Goal: Task Accomplishment & Management: Complete application form

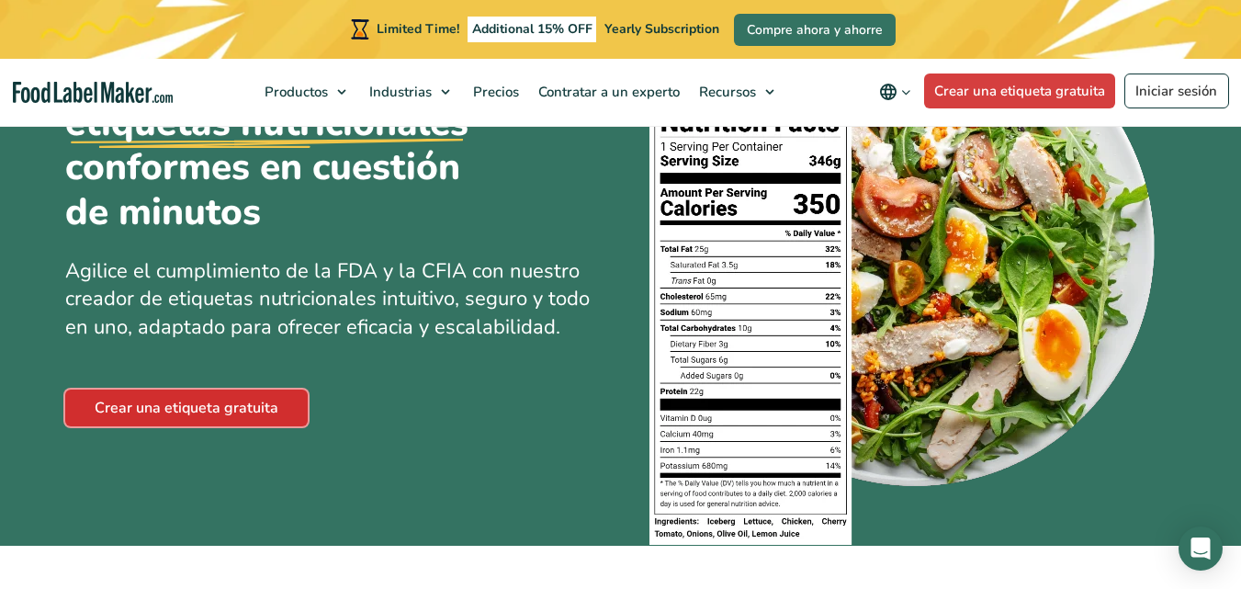
click at [185, 394] on link "Crear una etiqueta gratuita" at bounding box center [186, 407] width 242 height 37
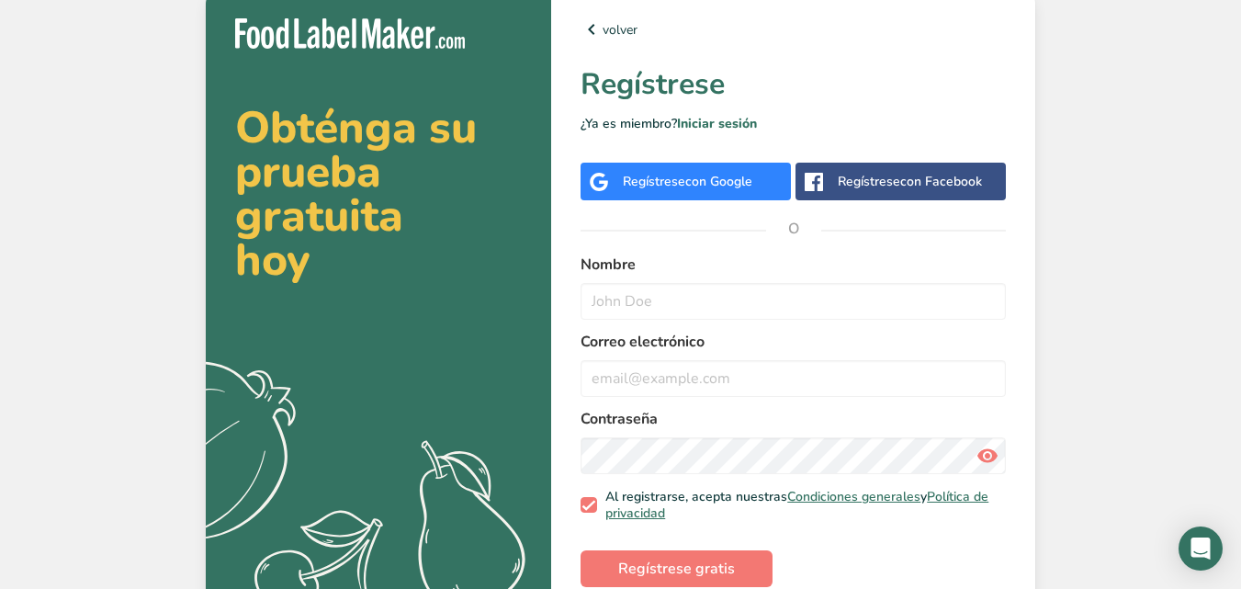
click at [701, 154] on div "volver Regístrese ¿Ya es miembro? Iniciar sesión Regístrese con Google Regístre…" at bounding box center [793, 317] width 484 height 656
click at [695, 163] on div "Regístrese con Google" at bounding box center [685, 182] width 210 height 38
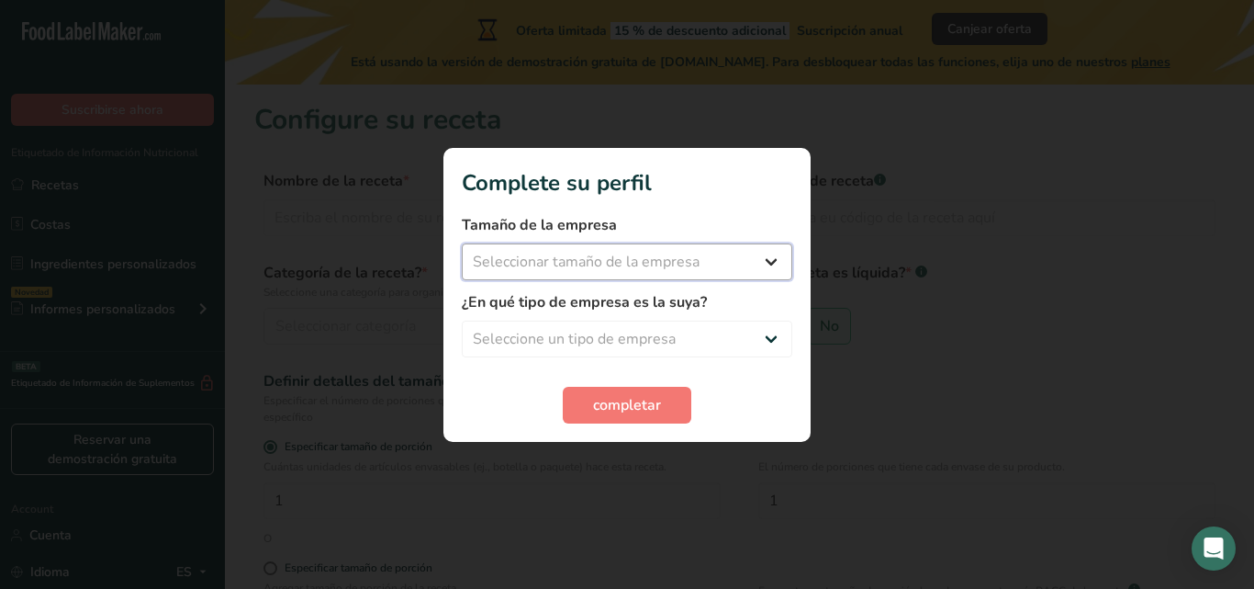
click at [755, 269] on select "Seleccionar tamaño de la empresa Menos de 10 empleados De 10 a 50 empleados De …" at bounding box center [627, 261] width 331 height 37
select select "1"
click at [462, 243] on select "Seleccionar tamaño de la empresa Menos de 10 empleados De 10 a 50 empleados De …" at bounding box center [627, 261] width 331 height 37
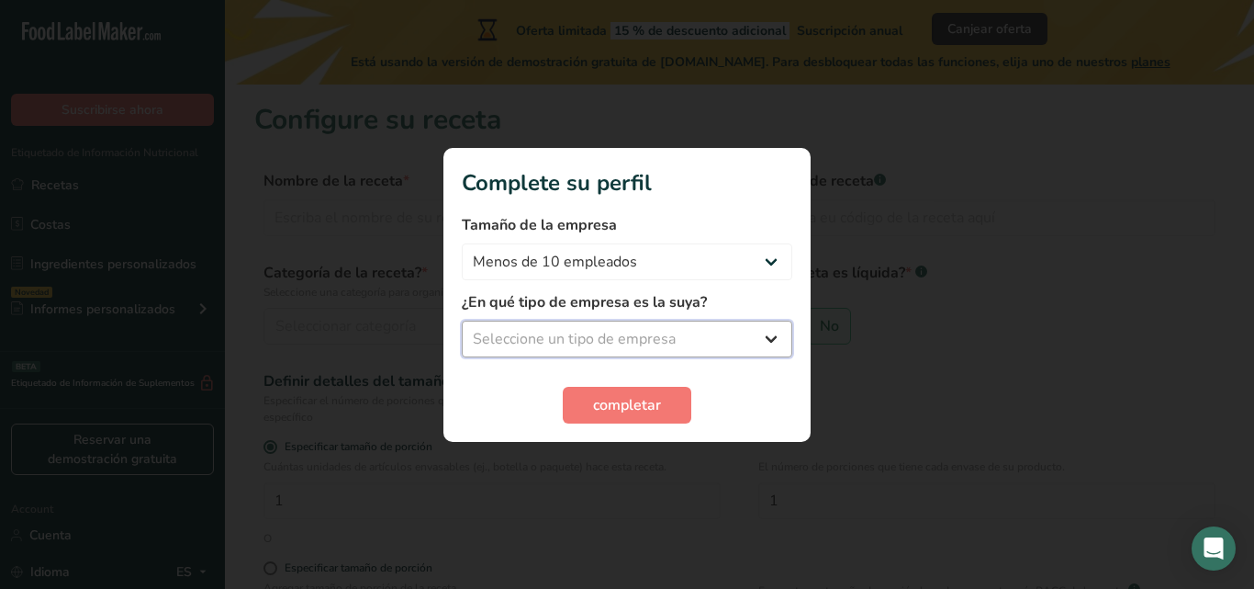
click at [736, 326] on select "Seleccione un tipo de empresa Fabricante de alimentos envasados Restaurante y c…" at bounding box center [627, 338] width 331 height 37
select select "1"
click at [462, 320] on select "Seleccione un tipo de empresa Fabricante de alimentos envasados Restaurante y c…" at bounding box center [627, 338] width 331 height 37
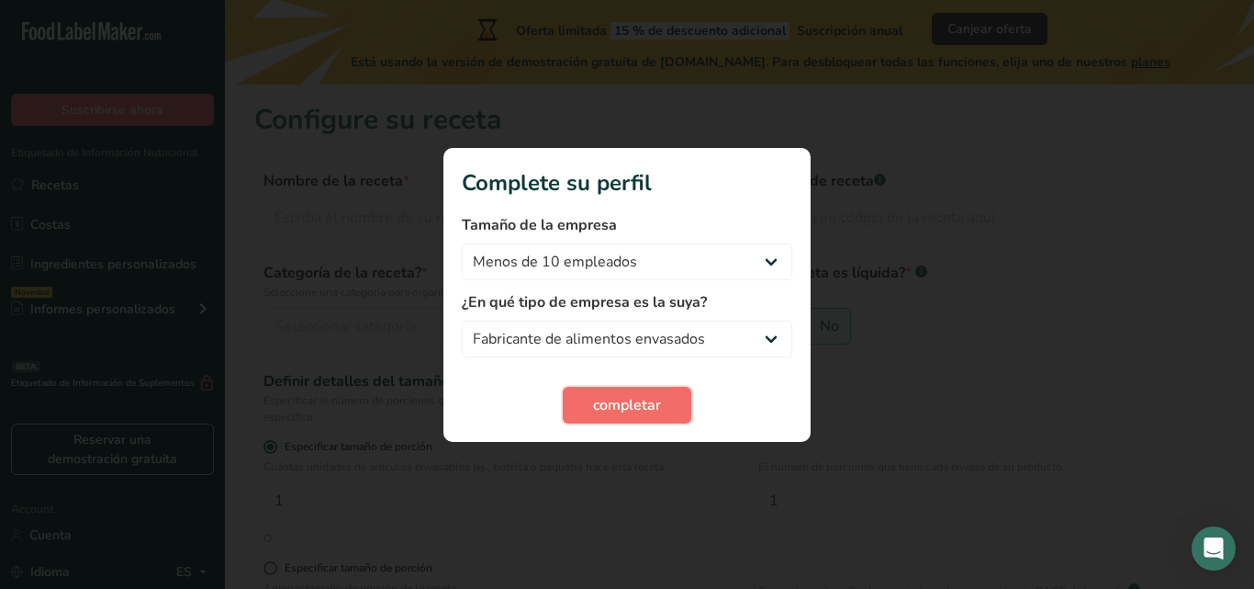
click at [624, 406] on span "completar" at bounding box center [627, 405] width 68 height 22
